Goal: Task Accomplishment & Management: Manage account settings

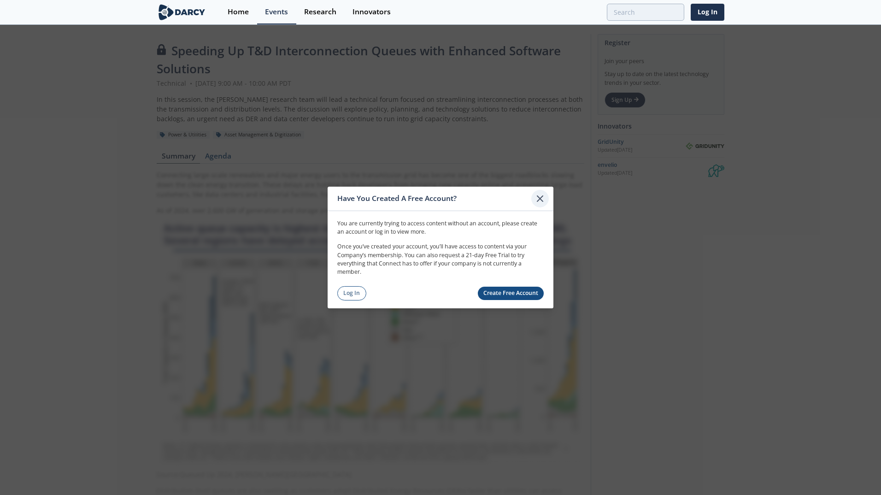
click at [539, 195] on icon at bounding box center [539, 198] width 11 height 11
click at [536, 197] on icon at bounding box center [539, 198] width 11 height 11
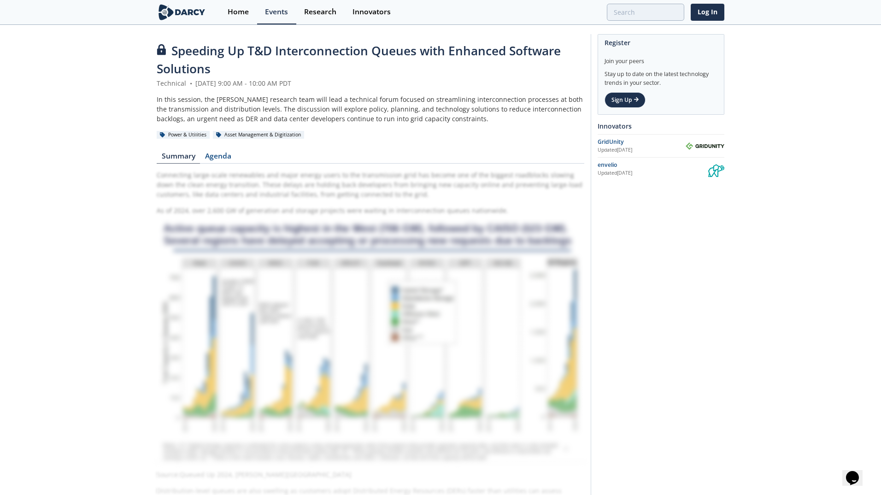
click at [327, 105] on div "In this session, the Darcy research team will lead a technical forum focused on…" at bounding box center [370, 108] width 427 height 29
click at [184, 156] on link "Summary" at bounding box center [178, 157] width 43 height 11
click at [210, 156] on link "Agenda" at bounding box center [218, 157] width 36 height 11
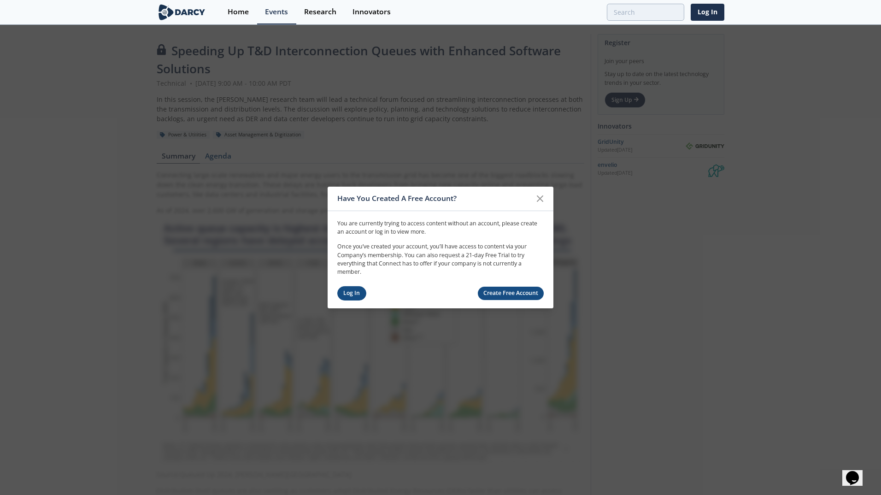
click at [358, 293] on link "Log In" at bounding box center [351, 293] width 29 height 14
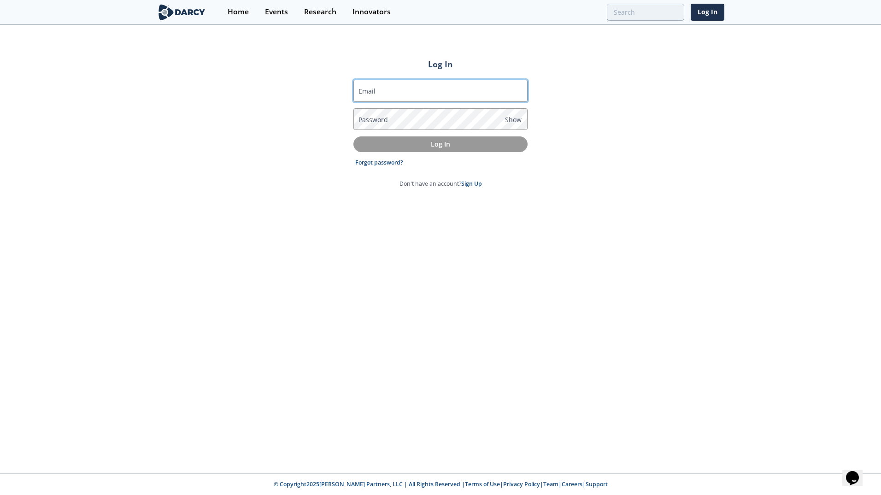
click at [423, 93] on input "Email" at bounding box center [440, 91] width 174 height 22
type input "tsh0@pge.com"
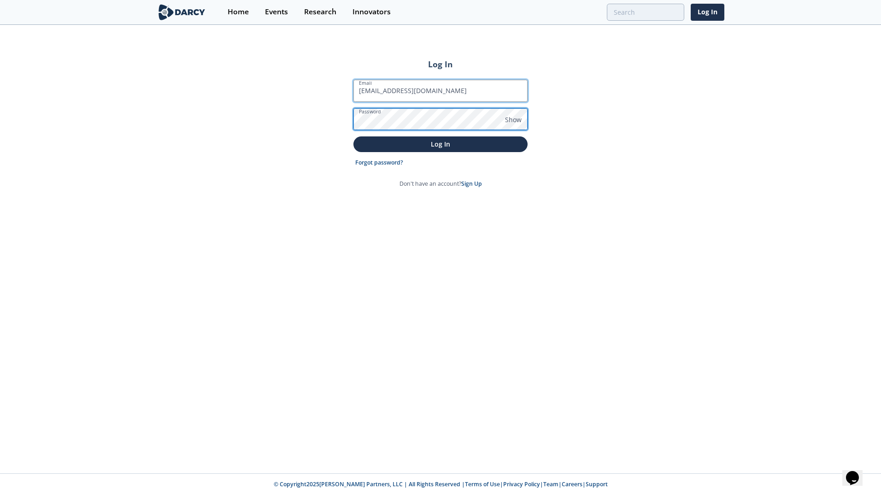
click at [353, 136] on button "Log In" at bounding box center [440, 143] width 174 height 15
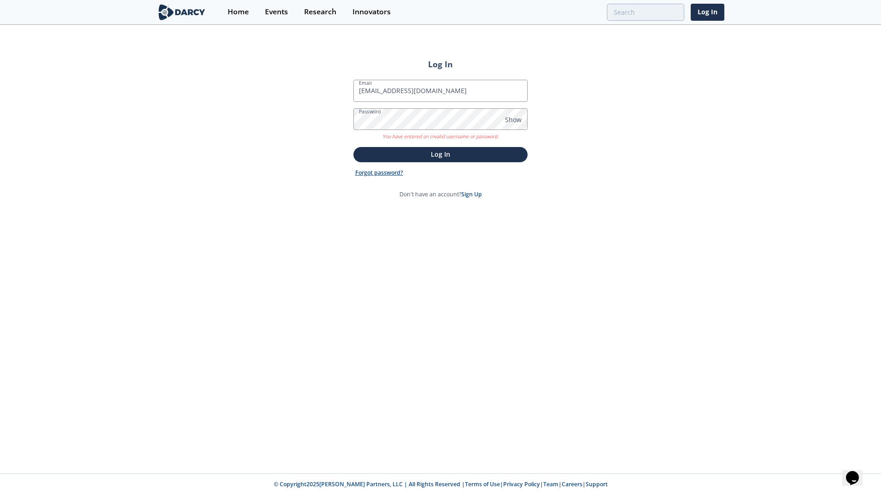
click at [388, 173] on link "Forgot password?" at bounding box center [379, 173] width 48 height 8
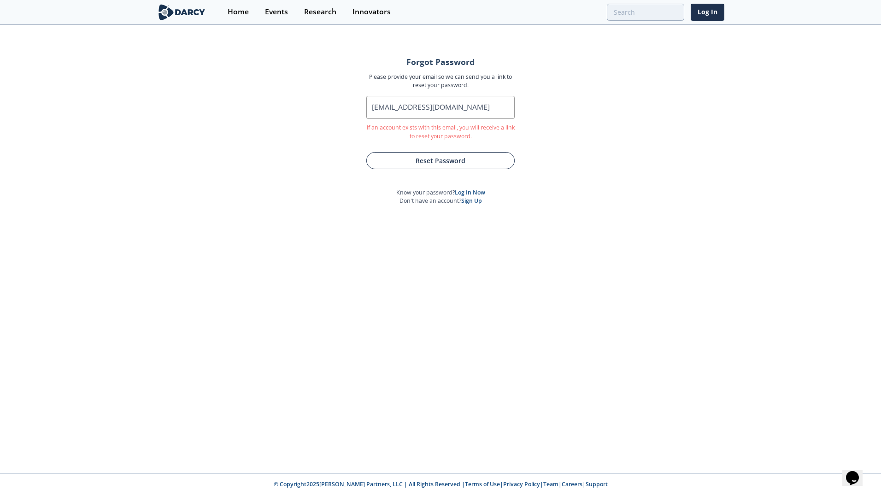
click at [423, 159] on button "Reset Password" at bounding box center [440, 160] width 148 height 17
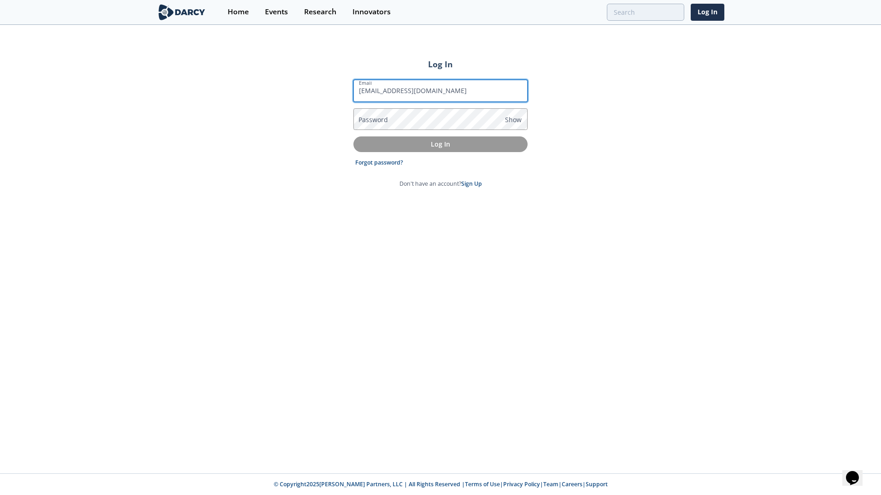
type input "tsh0@pge.com"
click at [393, 167] on form "Email tsh0@pge.com Password Show Log In Forgot password? Don't have an account?…" at bounding box center [440, 134] width 174 height 108
click at [391, 164] on link "Forgot password?" at bounding box center [379, 162] width 48 height 8
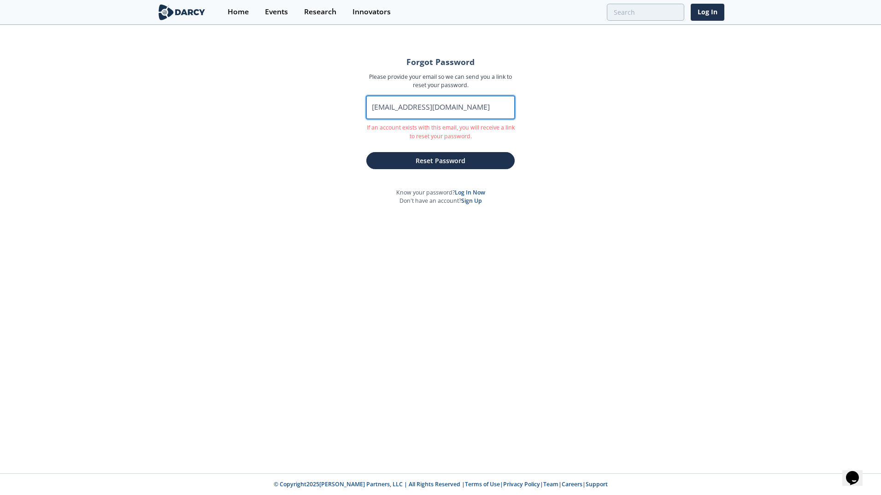
drag, startPoint x: 441, startPoint y: 103, endPoint x: 268, endPoint y: 95, distance: 173.8
click at [307, 99] on div "Forgot Password Please provide your email so we can send you a link to reset yo…" at bounding box center [440, 249] width 881 height 447
type input "tyrone.hillman@pge.com"
click at [366, 152] on button "Reset Password" at bounding box center [440, 160] width 148 height 17
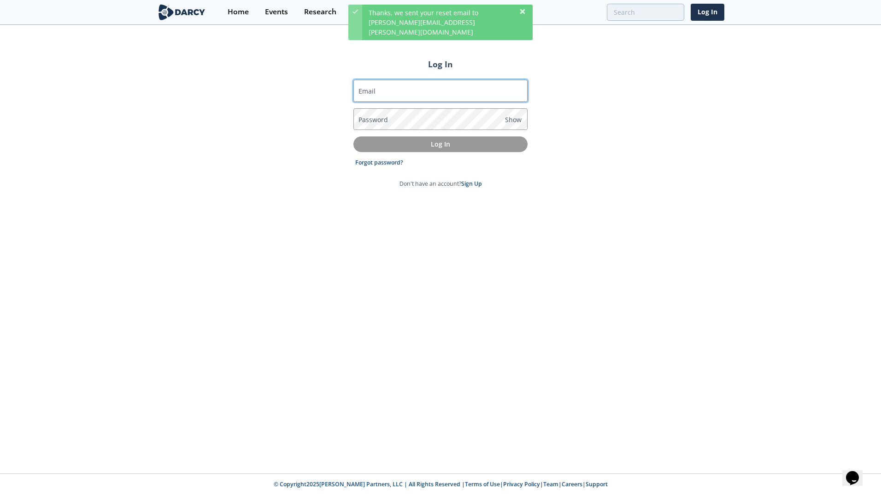
click at [382, 87] on input "Email" at bounding box center [440, 91] width 174 height 22
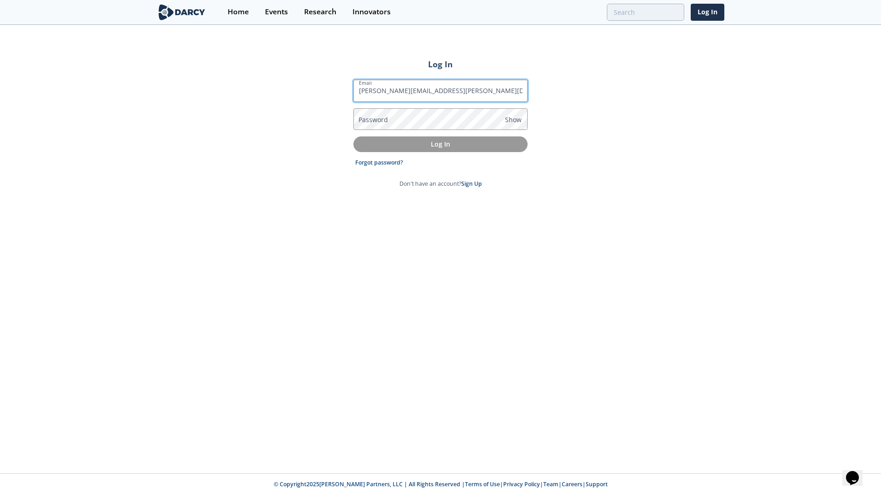
type input "tyrone.hillman@pge.com"
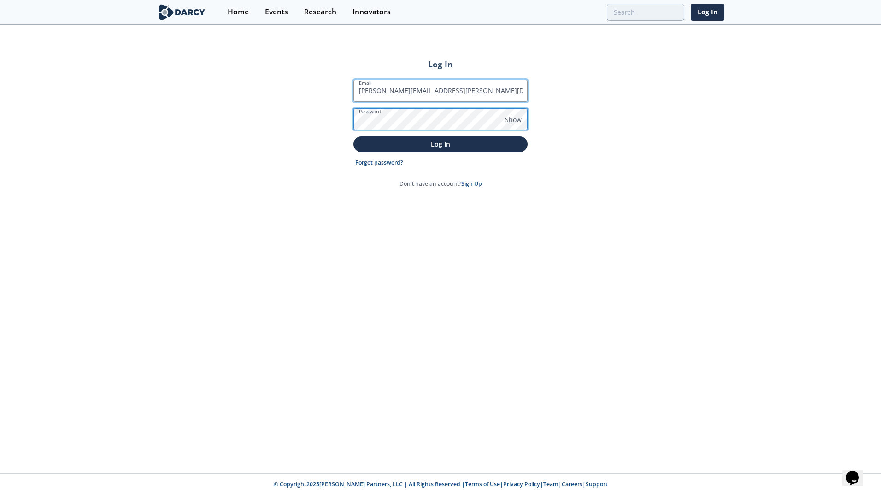
click at [353, 136] on button "Log In" at bounding box center [440, 143] width 174 height 15
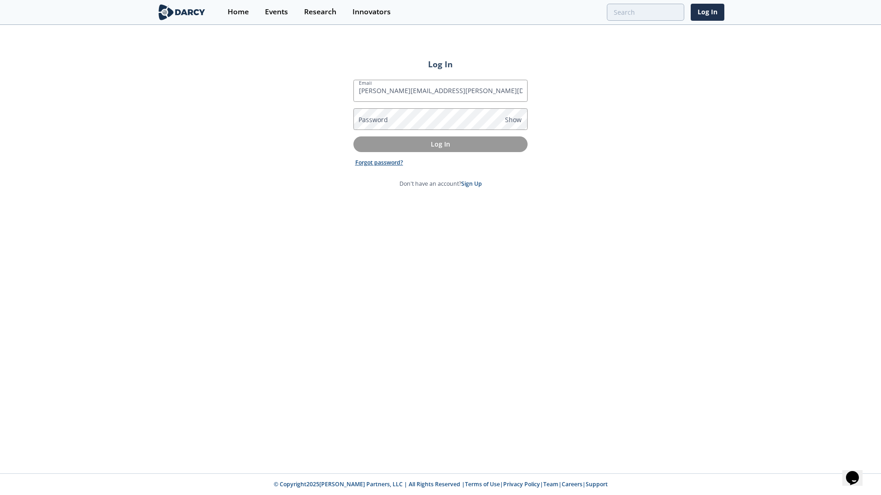
click at [376, 163] on link "Forgot password?" at bounding box center [379, 162] width 48 height 8
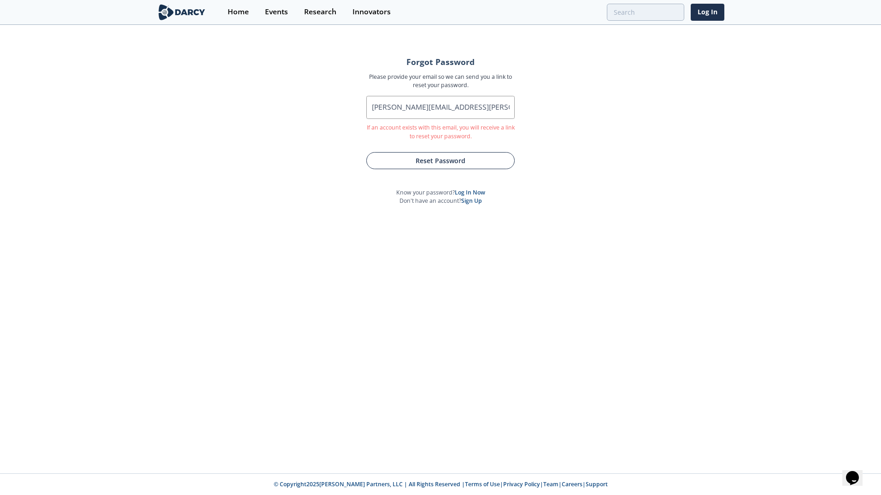
click at [380, 162] on button "Reset Password" at bounding box center [440, 160] width 148 height 17
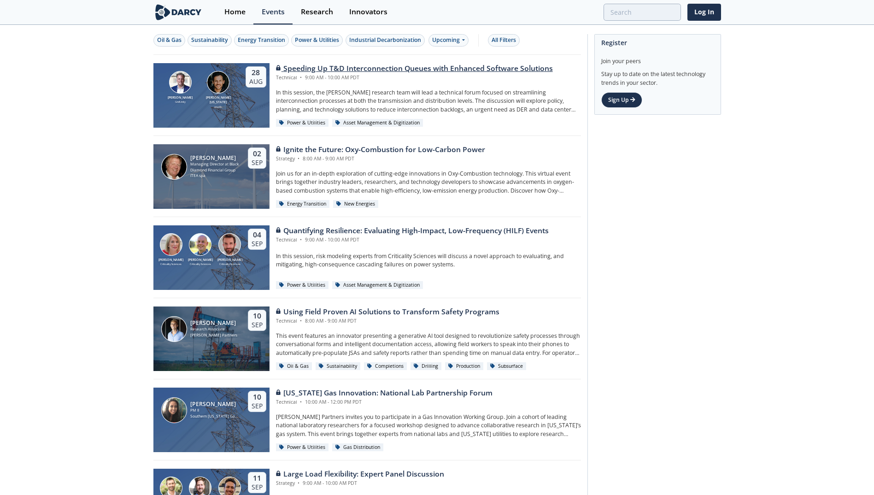
click at [333, 67] on div "Speeding Up T&D Interconnection Queues with Enhanced Software Solutions" at bounding box center [414, 68] width 277 height 11
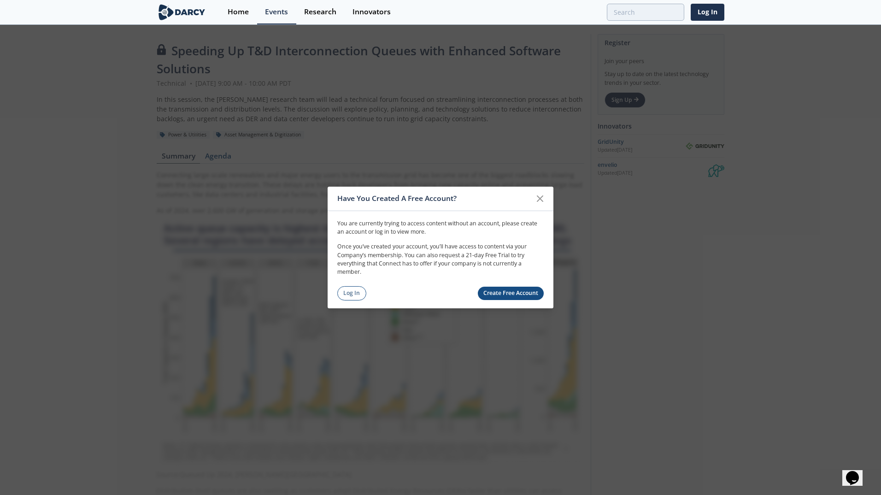
click at [508, 289] on link "Create Free Account" at bounding box center [511, 292] width 66 height 13
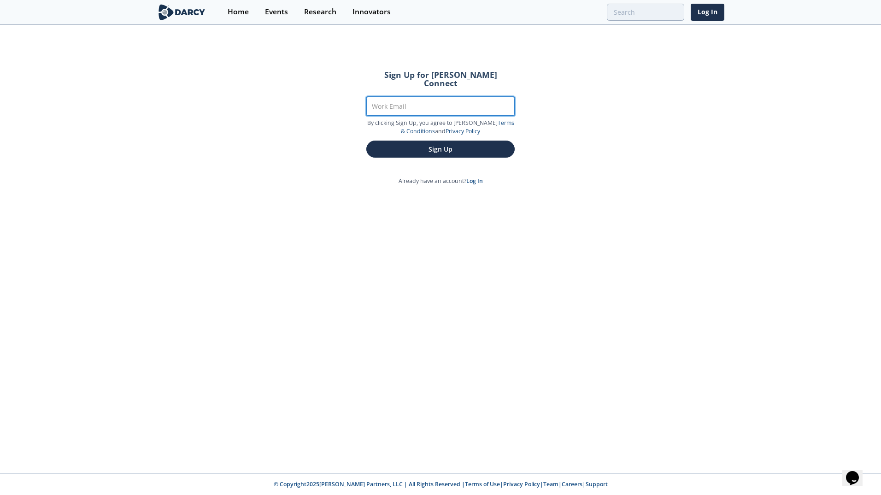
click at [413, 102] on input "Work Email" at bounding box center [440, 106] width 148 height 19
type input "[PERSON_NAME][EMAIL_ADDRESS][PERSON_NAME][DOMAIN_NAME]"
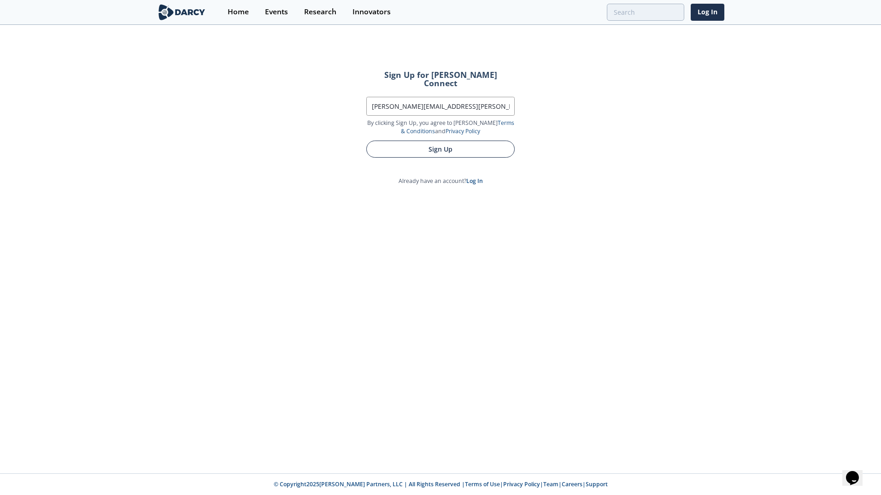
click at [407, 140] on button "Sign Up" at bounding box center [440, 148] width 148 height 17
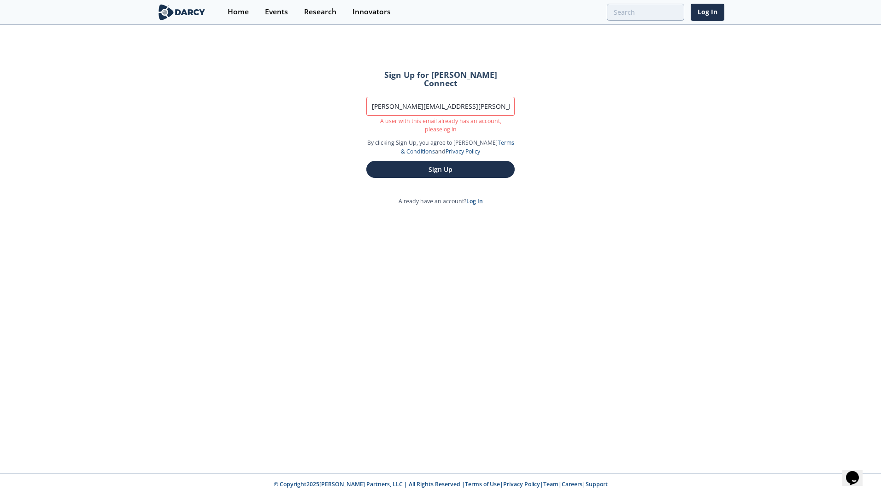
click at [474, 197] on link "Log In" at bounding box center [474, 201] width 17 height 8
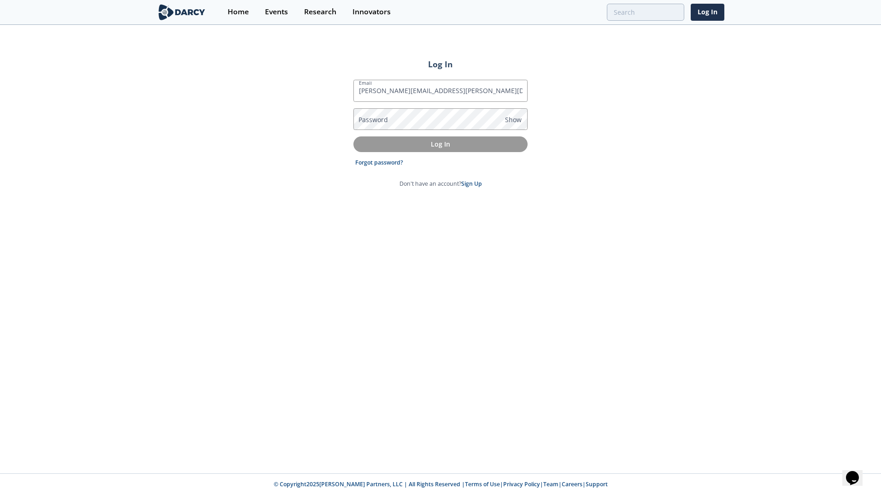
type input "[PERSON_NAME][EMAIL_ADDRESS][PERSON_NAME][DOMAIN_NAME]"
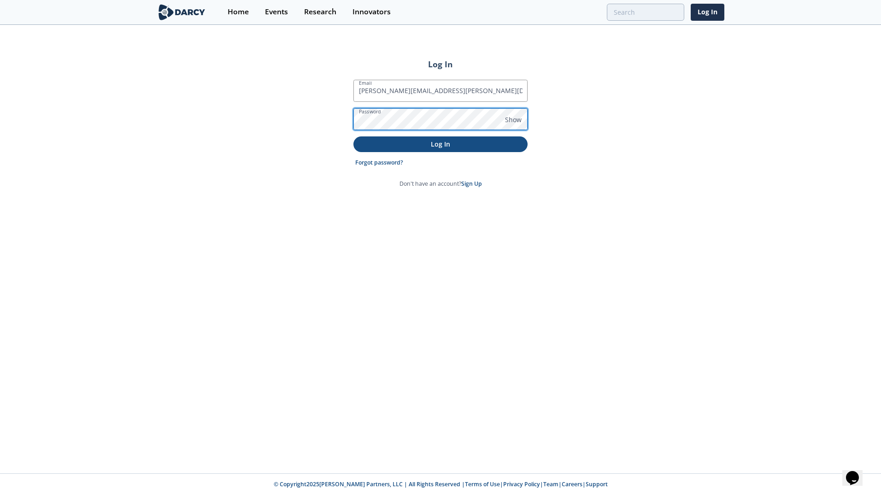
click at [353, 136] on button "Log In" at bounding box center [440, 143] width 174 height 15
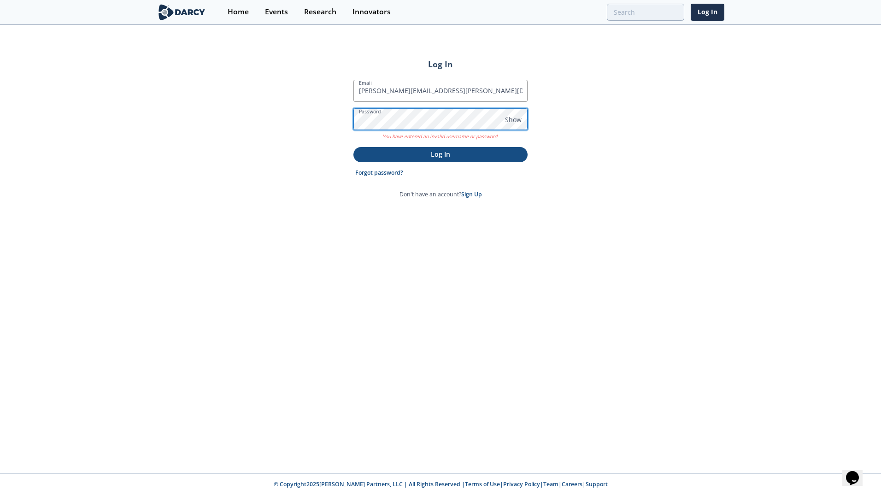
click at [353, 147] on button "Log In" at bounding box center [440, 154] width 174 height 15
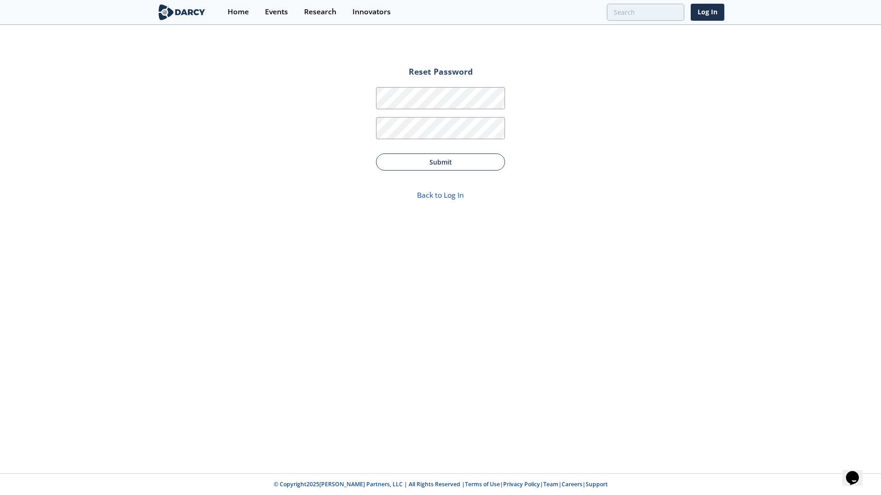
click at [450, 163] on button "Submit" at bounding box center [440, 161] width 129 height 17
click at [433, 196] on link "Back to Log In" at bounding box center [440, 195] width 47 height 10
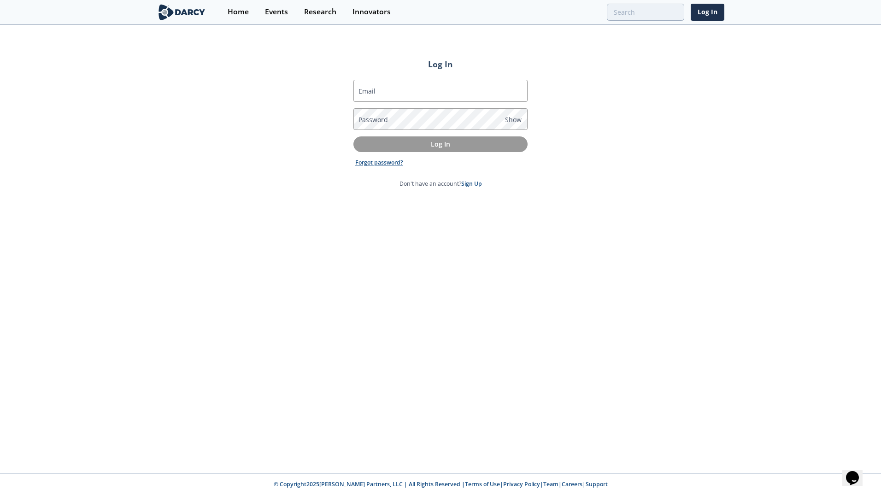
click at [382, 163] on link "Forgot password?" at bounding box center [379, 162] width 48 height 8
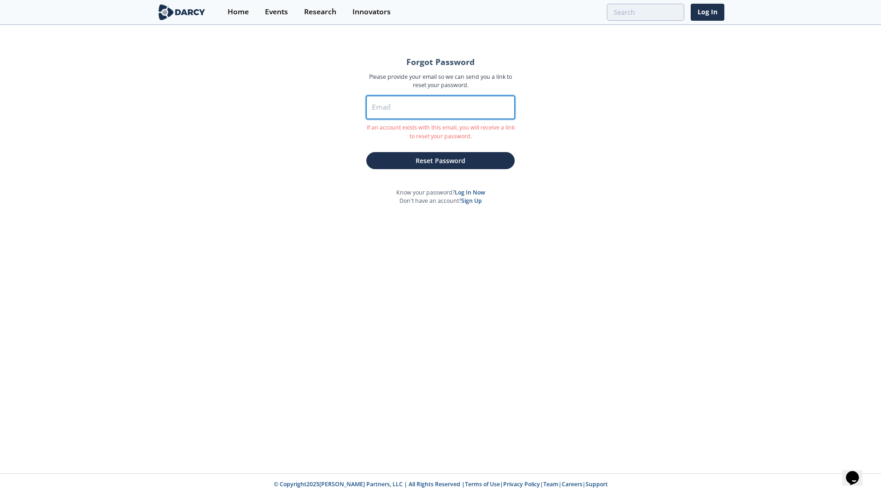
click at [402, 113] on input "Email" at bounding box center [440, 107] width 148 height 23
type input "[PERSON_NAME][EMAIL_ADDRESS][PERSON_NAME][DOMAIN_NAME]"
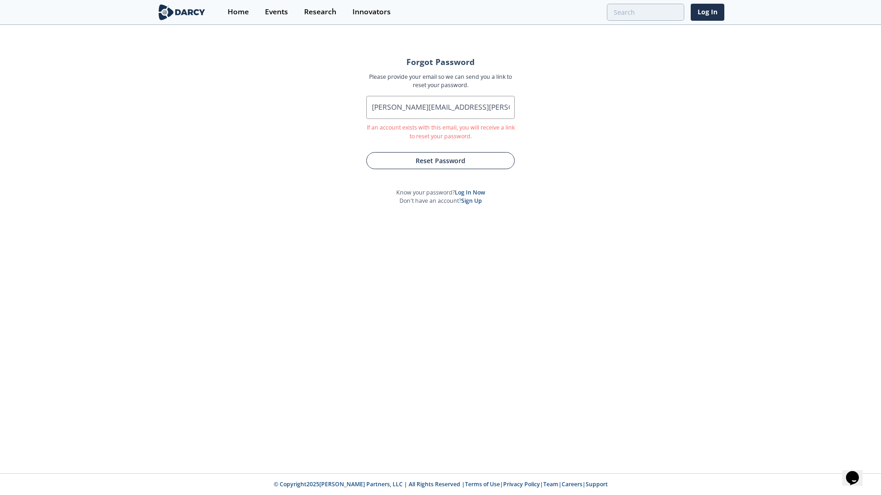
click at [443, 164] on button "Reset Password" at bounding box center [440, 160] width 148 height 17
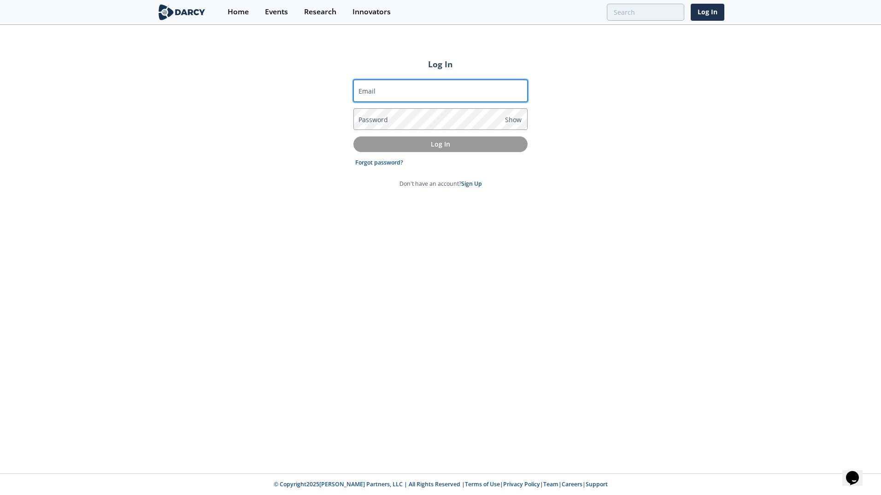
click at [454, 97] on input "Email" at bounding box center [440, 91] width 174 height 22
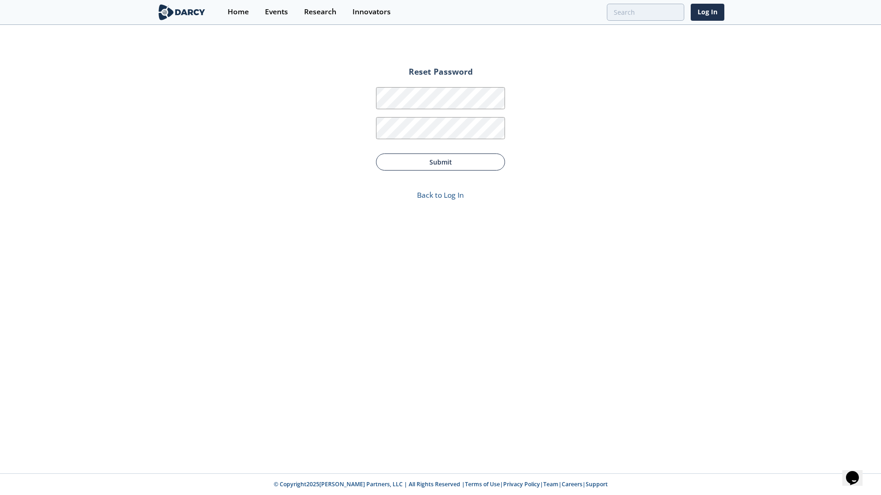
click at [438, 159] on button "Submit" at bounding box center [440, 161] width 129 height 17
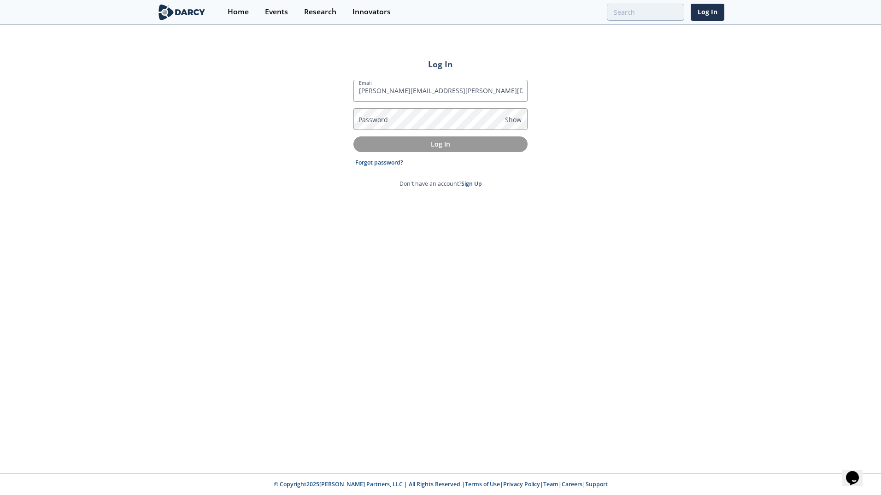
type input "[PERSON_NAME][EMAIL_ADDRESS][PERSON_NAME][DOMAIN_NAME]"
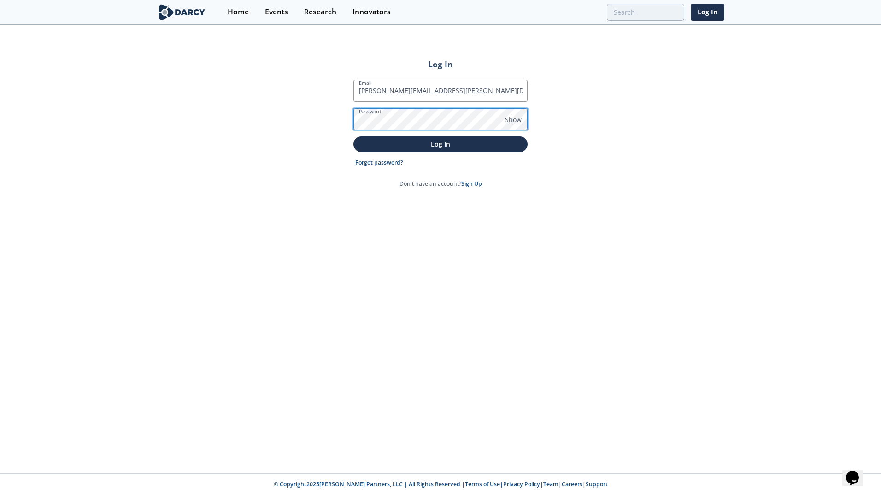
click at [353, 136] on button "Log In" at bounding box center [440, 143] width 174 height 15
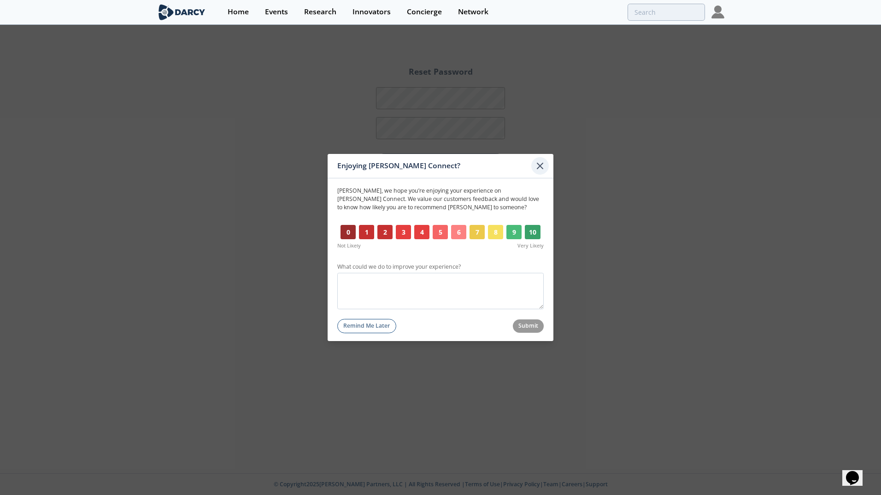
click at [539, 168] on icon at bounding box center [539, 165] width 11 height 11
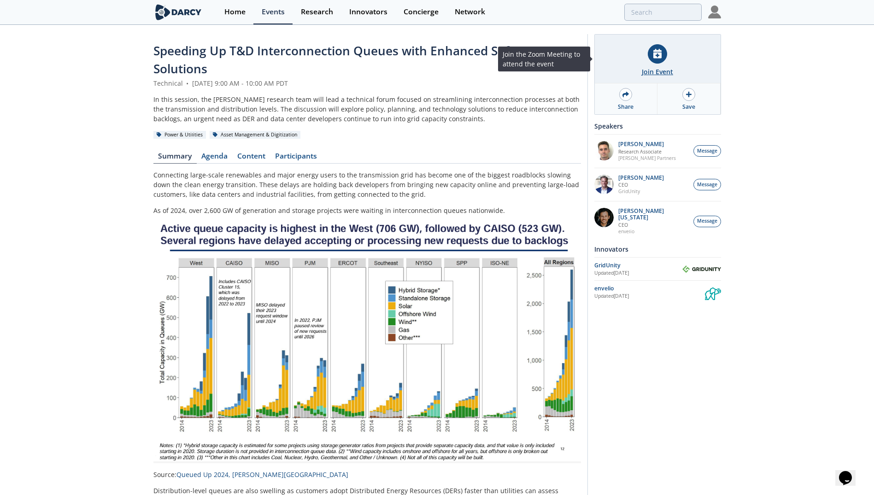
click at [670, 62] on div "Join Event" at bounding box center [658, 59] width 126 height 49
